Goal: Task Accomplishment & Management: Manage account settings

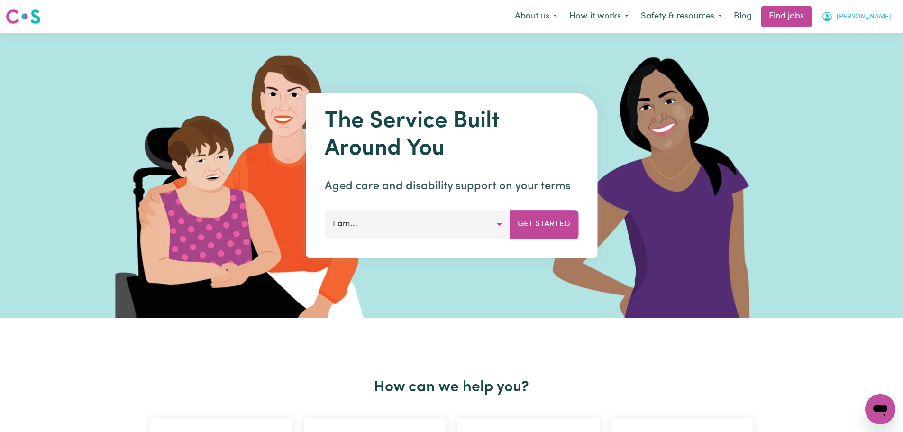
click at [868, 20] on span "[PERSON_NAME]" at bounding box center [864, 17] width 55 height 10
click at [861, 32] on link "My Account" at bounding box center [859, 37] width 75 height 18
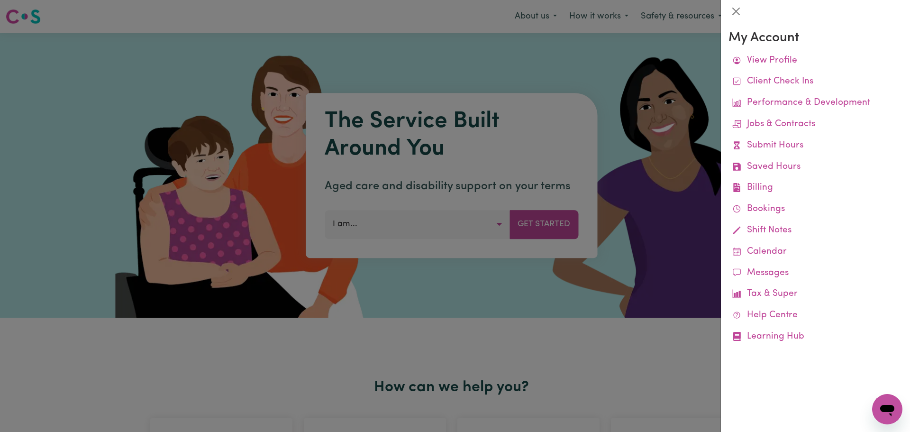
click at [442, 15] on div at bounding box center [455, 216] width 910 height 432
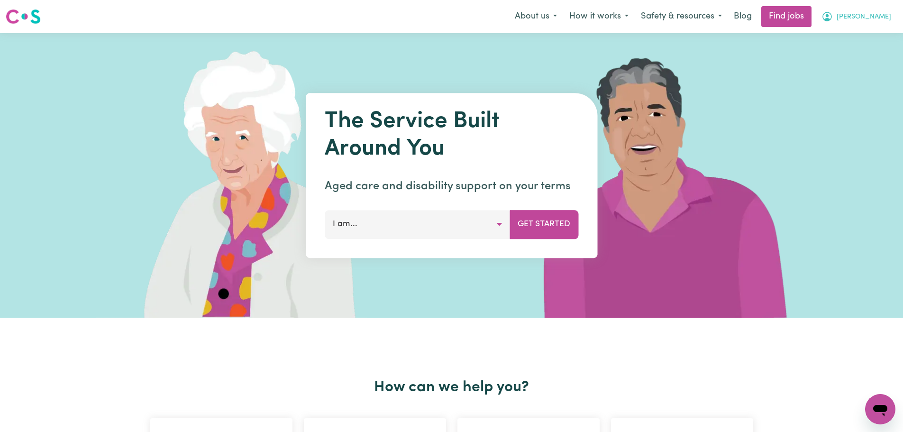
click at [872, 18] on span "[PERSON_NAME]" at bounding box center [864, 17] width 55 height 10
click at [867, 51] on link "My Dashboard" at bounding box center [859, 55] width 75 height 18
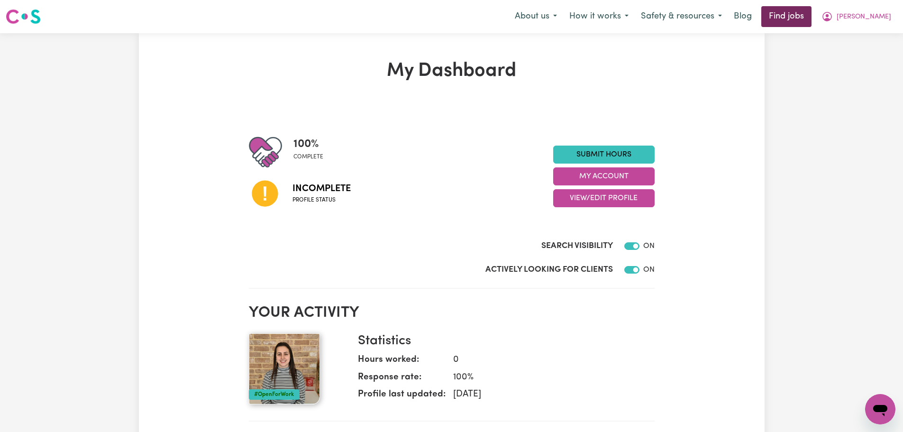
click at [804, 17] on link "Find jobs" at bounding box center [786, 16] width 50 height 21
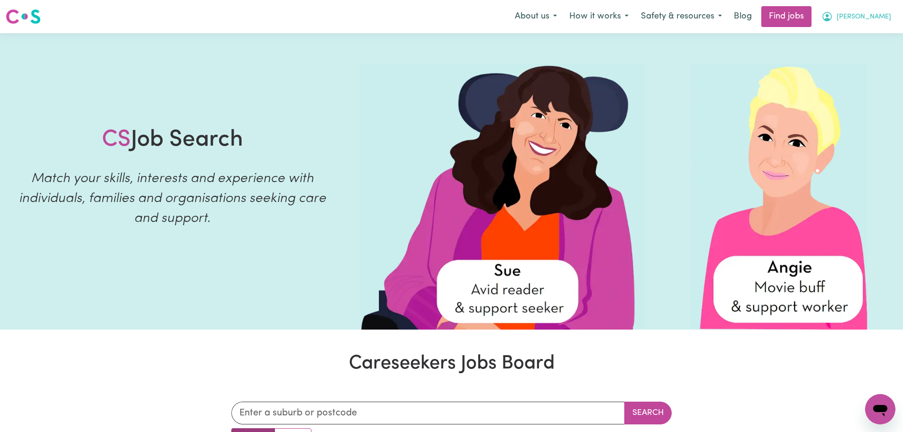
click at [888, 22] on span "[PERSON_NAME]" at bounding box center [864, 17] width 55 height 10
click at [865, 51] on link "My Dashboard" at bounding box center [859, 55] width 75 height 18
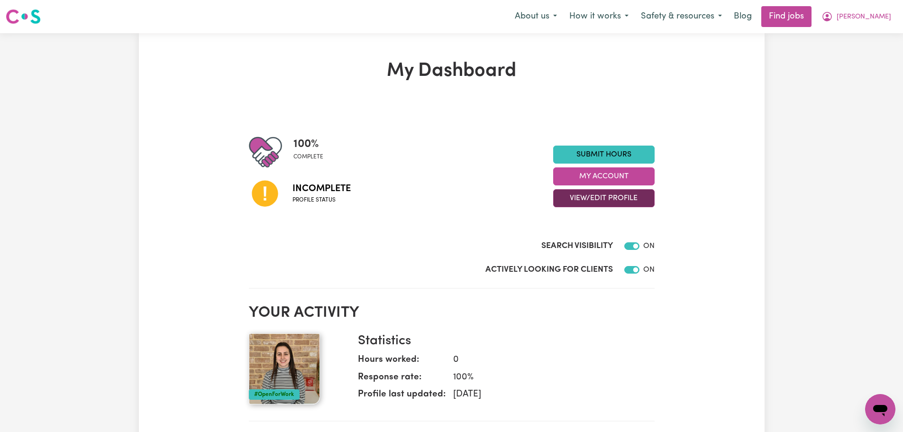
click at [592, 202] on button "View/Edit Profile" at bounding box center [603, 198] width 101 height 18
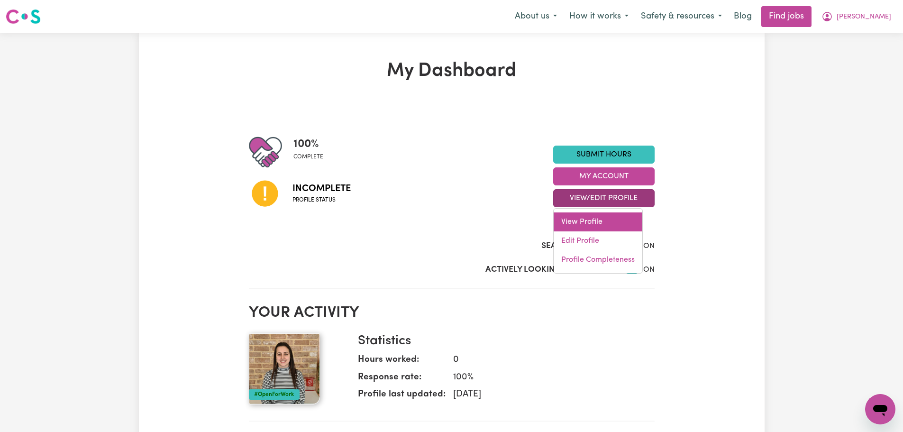
click at [605, 223] on link "View Profile" at bounding box center [598, 221] width 89 height 19
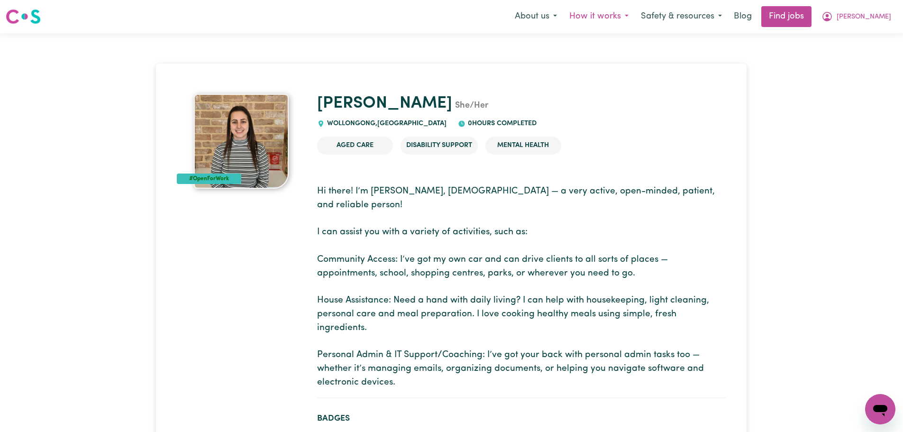
click at [622, 19] on button "How it works" at bounding box center [599, 17] width 72 height 20
click at [562, 15] on button "About us" at bounding box center [536, 17] width 55 height 20
click at [623, 16] on button "How it works" at bounding box center [599, 17] width 72 height 20
click at [721, 18] on button "Safety & resources" at bounding box center [681, 17] width 93 height 20
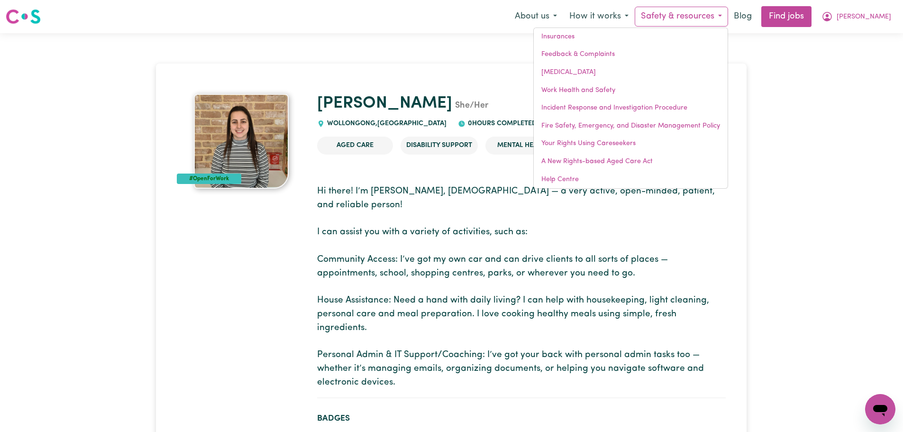
drag, startPoint x: 847, startPoint y: 95, endPoint x: 858, endPoint y: 53, distance: 43.7
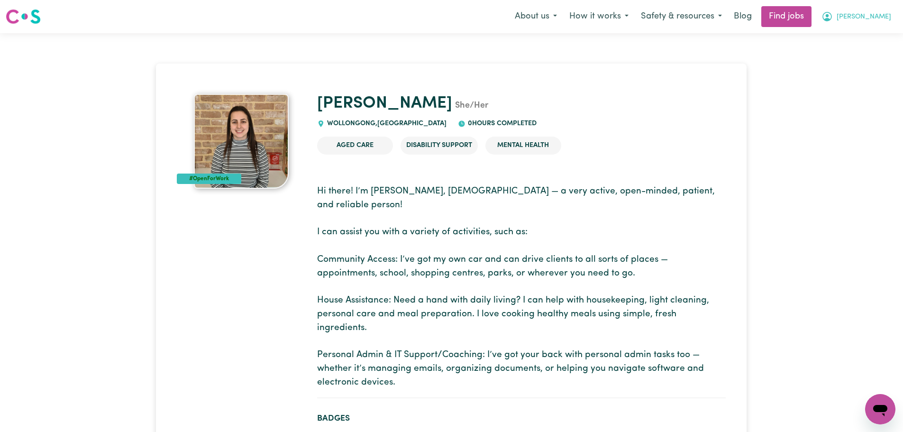
click at [833, 18] on icon "My Account" at bounding box center [826, 16] width 11 height 11
click at [854, 43] on link "My Account" at bounding box center [859, 37] width 75 height 18
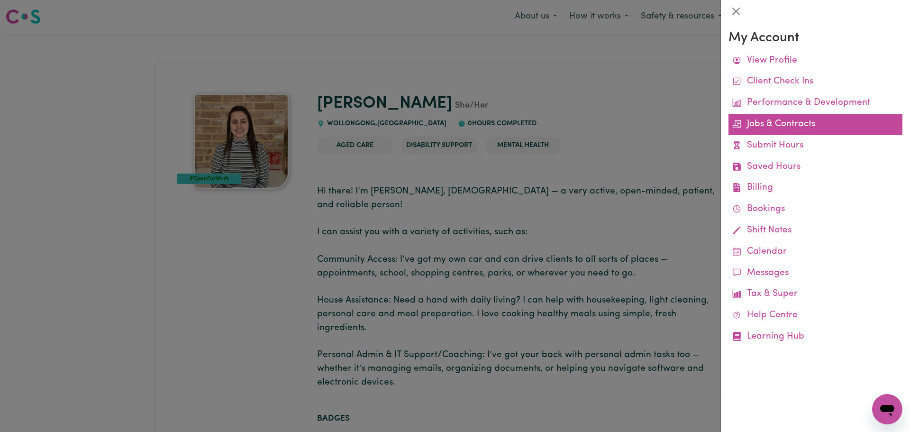
click at [778, 125] on link "Jobs & Contracts" at bounding box center [816, 124] width 174 height 21
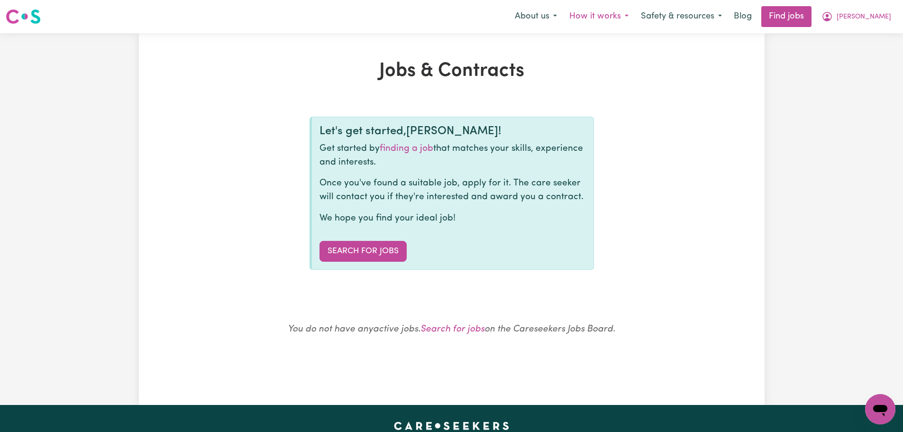
click at [635, 15] on button "How it works" at bounding box center [599, 17] width 72 height 20
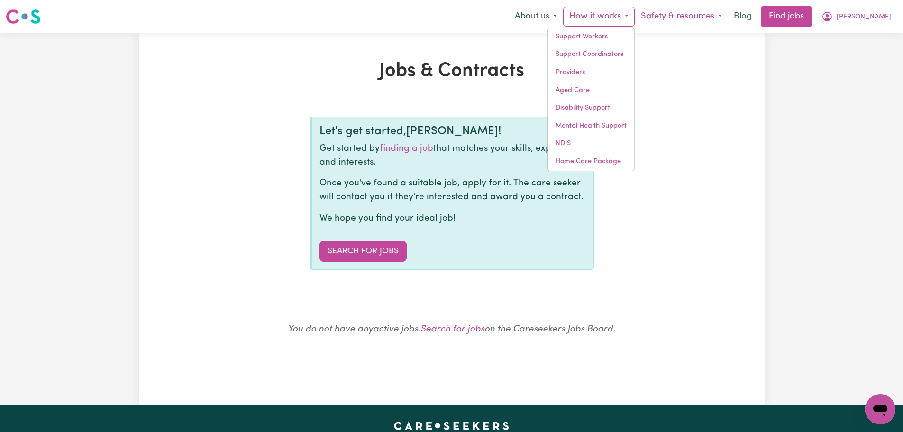
click at [728, 15] on button "Safety & resources" at bounding box center [681, 17] width 93 height 20
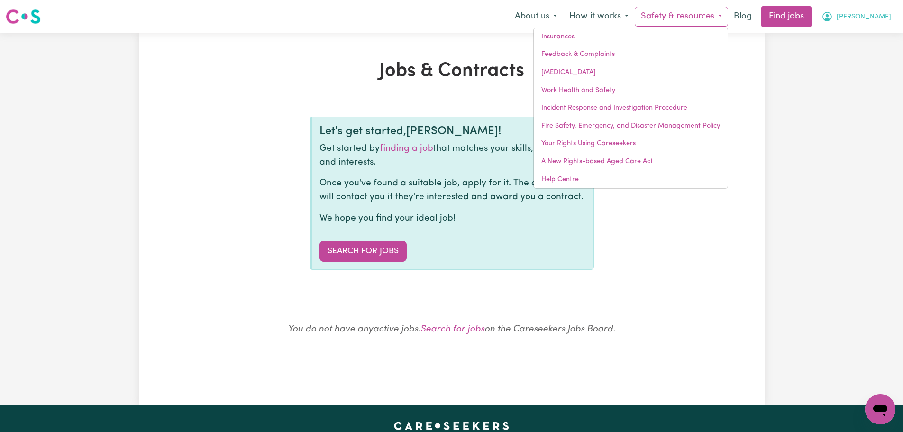
click at [881, 19] on span "[PERSON_NAME]" at bounding box center [864, 17] width 55 height 10
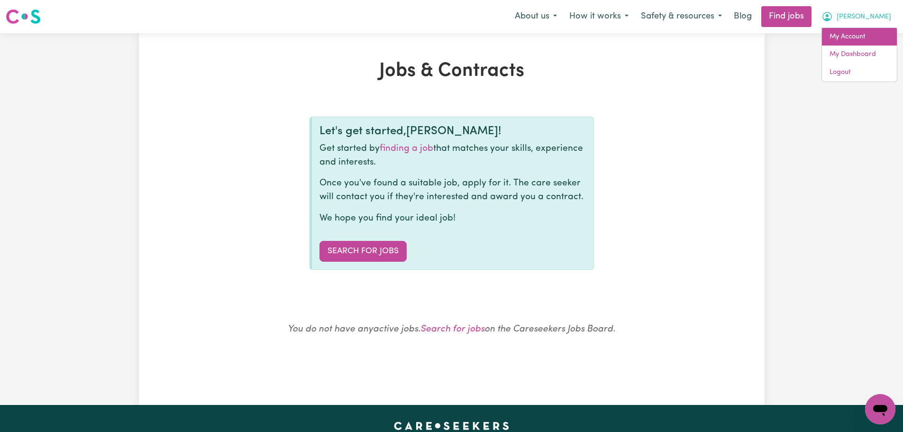
click at [876, 33] on link "My Account" at bounding box center [859, 37] width 75 height 18
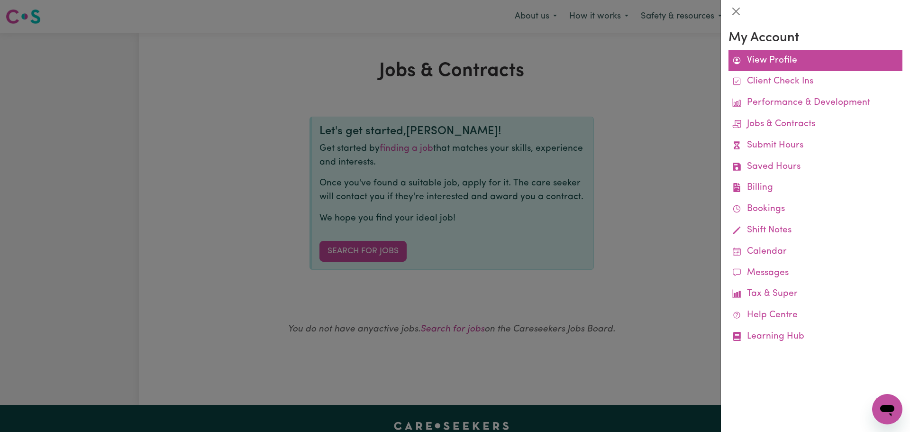
click at [785, 55] on link "View Profile" at bounding box center [816, 60] width 174 height 21
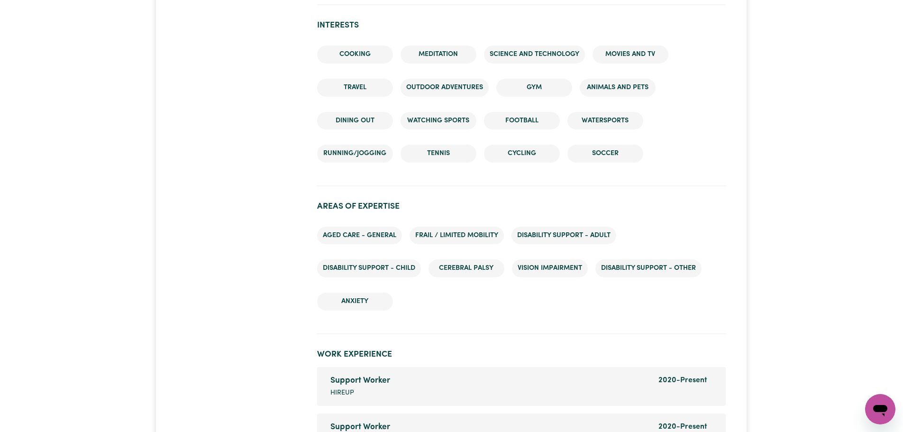
scroll to position [1090, 0]
